Goal: Task Accomplishment & Management: Use online tool/utility

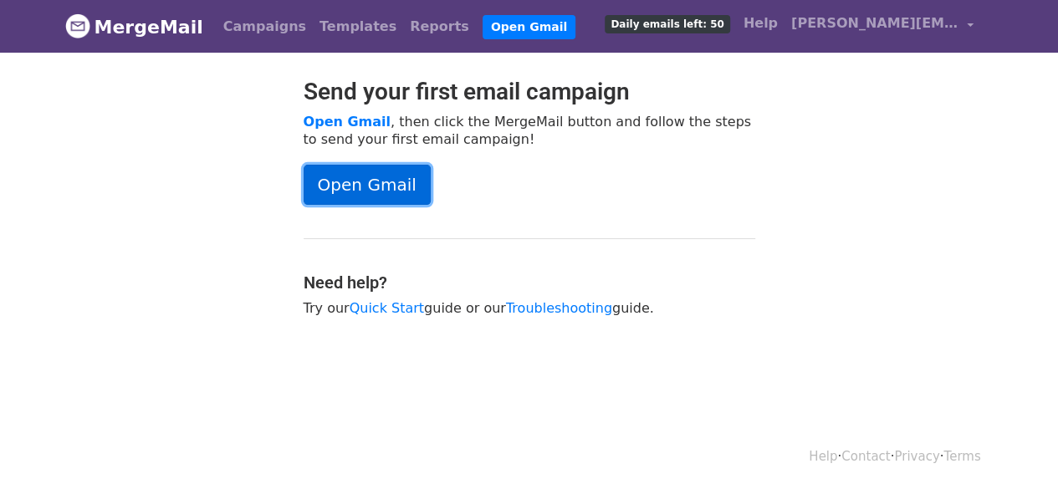
click at [400, 185] on link "Open Gmail" at bounding box center [367, 185] width 127 height 40
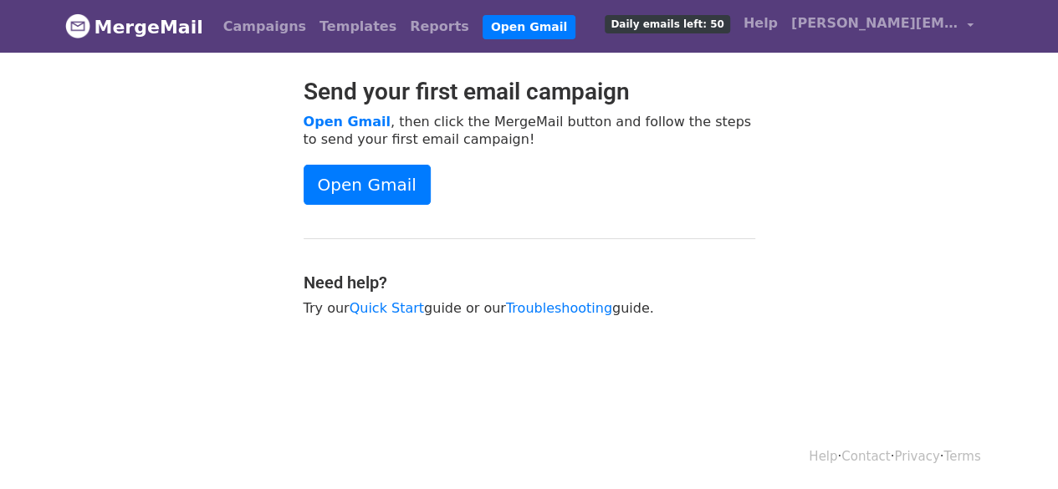
click at [706, 18] on span "Daily emails left: 50" at bounding box center [667, 24] width 125 height 18
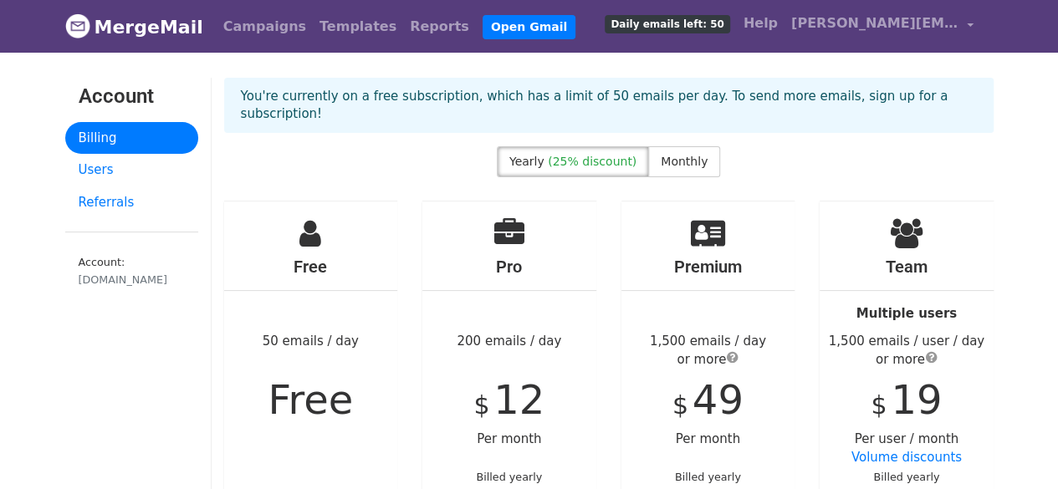
click at [289, 222] on div "Free 50 emails / day Free" at bounding box center [311, 397] width 174 height 390
click at [254, 21] on link "Campaigns" at bounding box center [265, 26] width 96 height 33
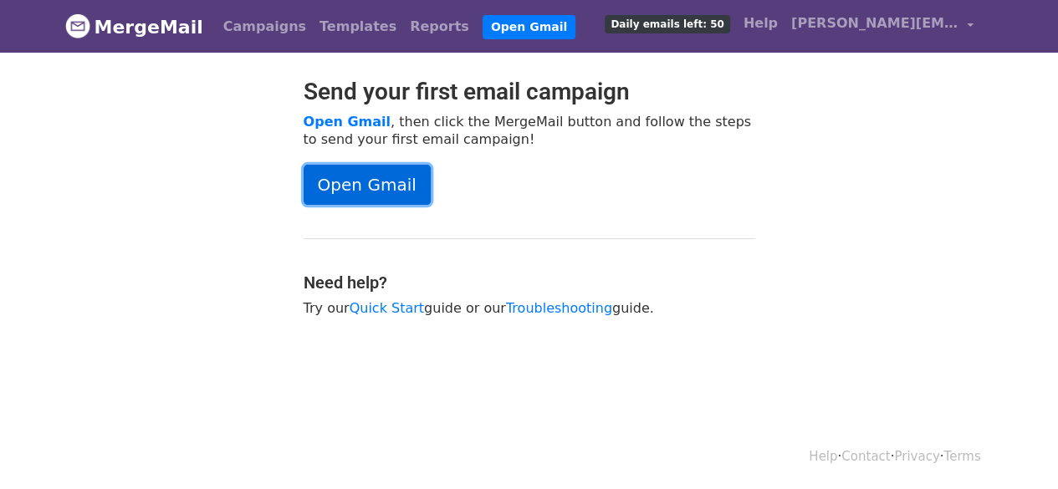
click at [383, 189] on link "Open Gmail" at bounding box center [367, 185] width 127 height 40
click at [376, 166] on link "Open Gmail" at bounding box center [367, 185] width 127 height 40
click at [369, 190] on link "Open Gmail" at bounding box center [367, 185] width 127 height 40
